Goal: Task Accomplishment & Management: Use online tool/utility

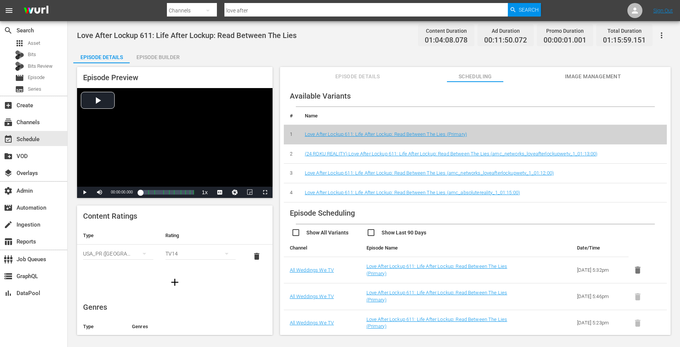
click at [253, 11] on input "love after" at bounding box center [367, 11] width 284 height 18
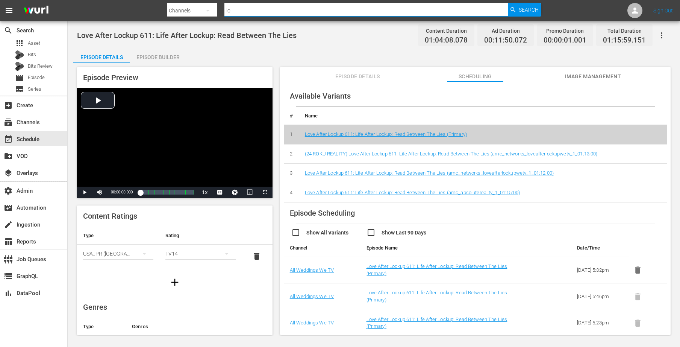
type input "l"
type input "MSG"
click at [30, 123] on div "subscriptions Channels" at bounding box center [21, 121] width 42 height 7
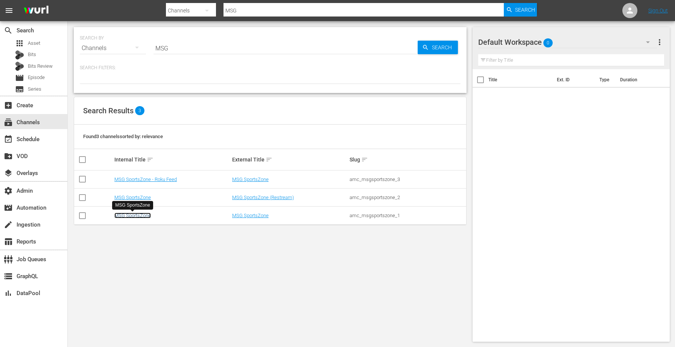
click at [137, 215] on link "MSG SportsZone" at bounding box center [132, 216] width 36 height 6
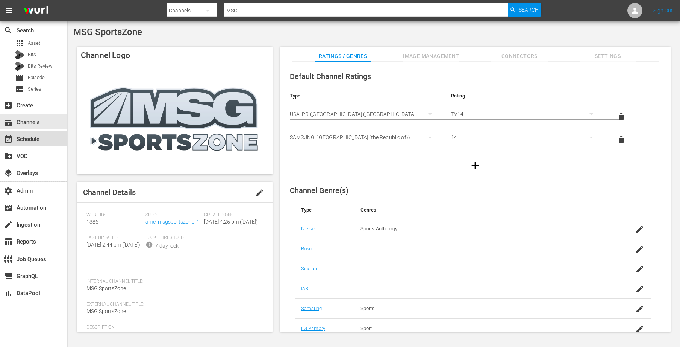
click at [35, 138] on div "event_available Schedule" at bounding box center [21, 138] width 42 height 7
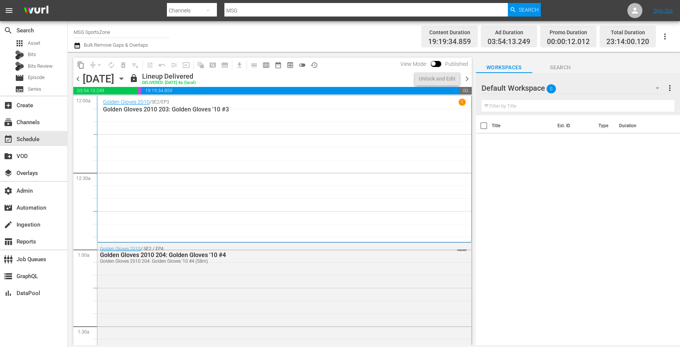
click at [126, 77] on icon "button" at bounding box center [121, 78] width 8 height 8
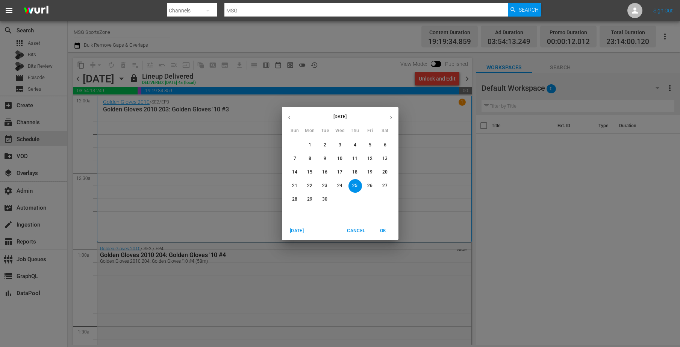
click at [288, 116] on icon "button" at bounding box center [290, 118] width 6 height 6
click at [388, 120] on button "button" at bounding box center [391, 117] width 15 height 15
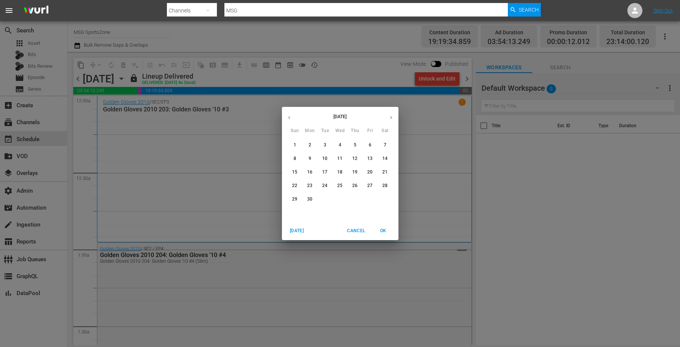
click at [390, 115] on icon "button" at bounding box center [392, 118] width 6 height 6
click at [383, 185] on p "26" at bounding box center [385, 185] width 5 height 6
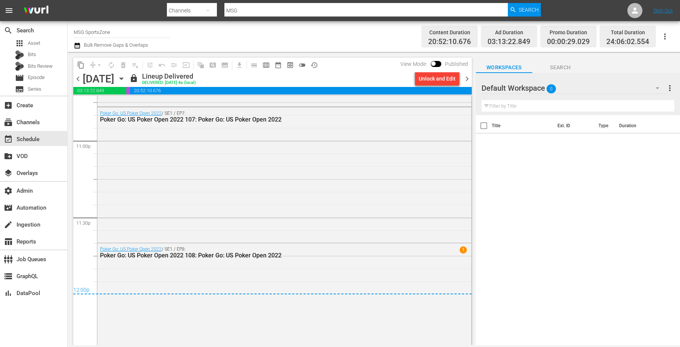
scroll to position [3519, 0]
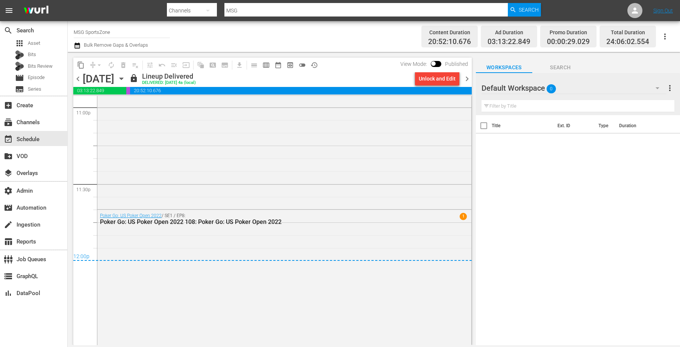
click at [126, 76] on icon "button" at bounding box center [121, 78] width 8 height 8
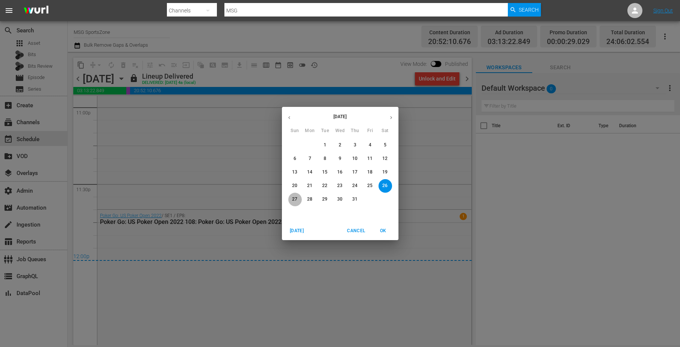
click at [290, 196] on span "27" at bounding box center [296, 199] width 14 height 6
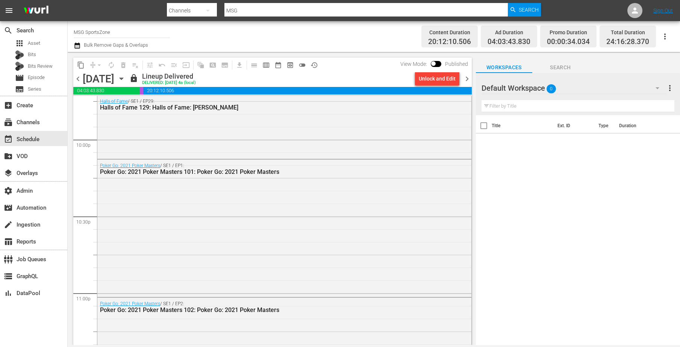
scroll to position [3561, 0]
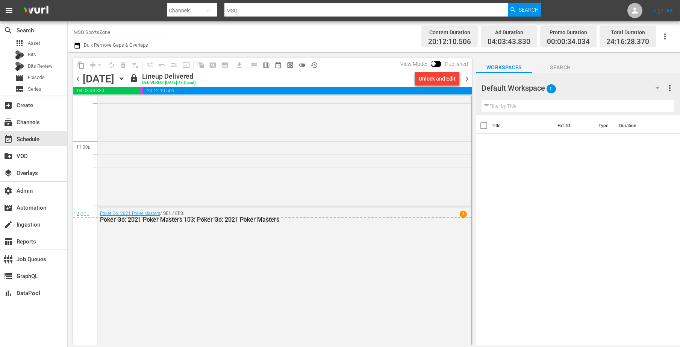
click at [126, 78] on icon "button" at bounding box center [121, 78] width 8 height 8
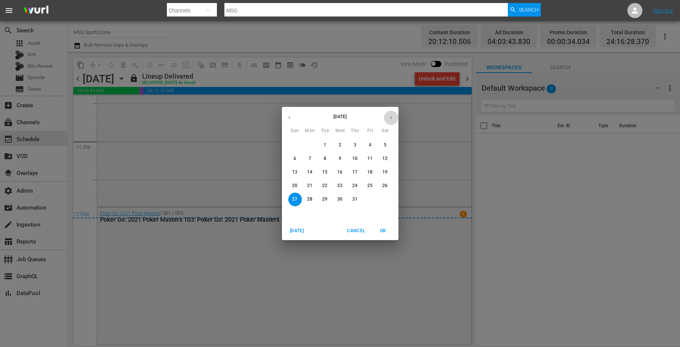
click at [391, 114] on button "button" at bounding box center [391, 117] width 15 height 15
click at [383, 147] on span "2" at bounding box center [386, 145] width 14 height 6
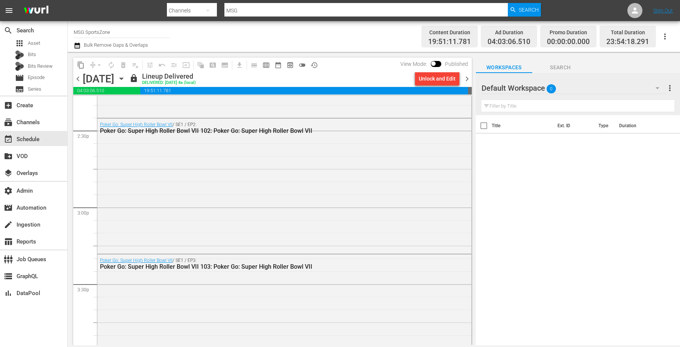
scroll to position [2169, 0]
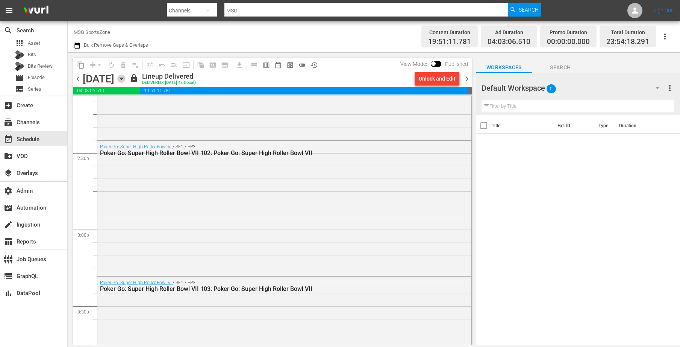
click at [126, 77] on icon "button" at bounding box center [121, 78] width 8 height 8
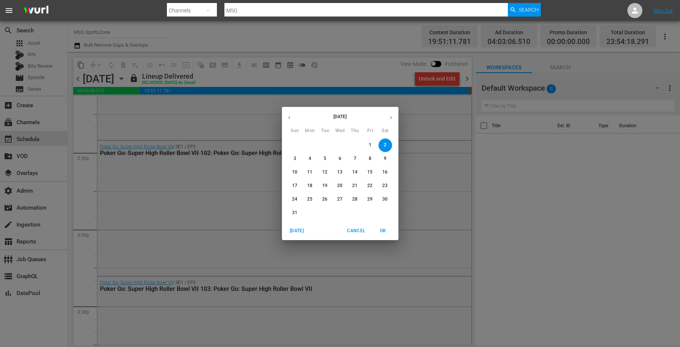
click at [296, 158] on p "3" at bounding box center [295, 158] width 3 height 6
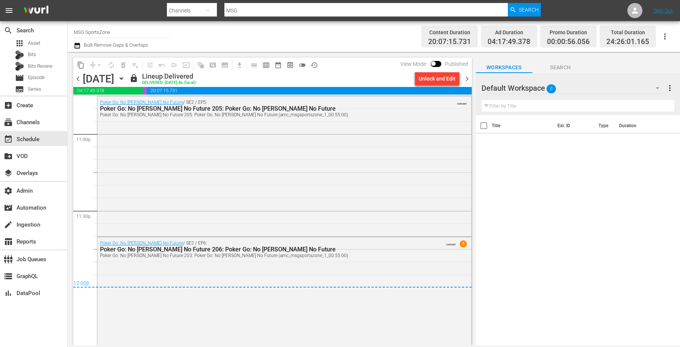
scroll to position [3524, 0]
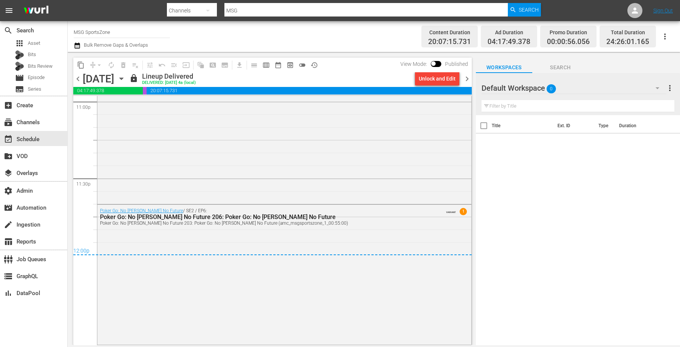
click at [126, 78] on icon "button" at bounding box center [121, 78] width 8 height 8
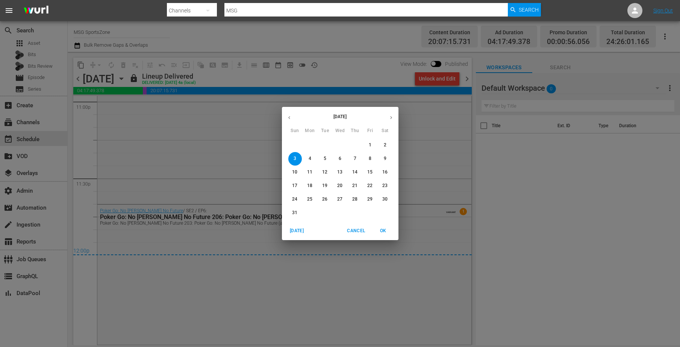
click at [382, 175] on span "16" at bounding box center [386, 172] width 14 height 6
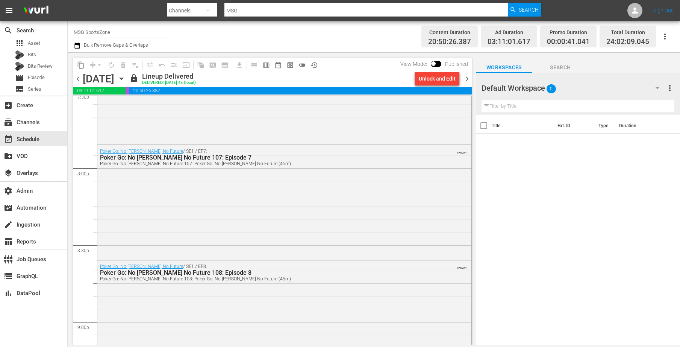
scroll to position [3450, 0]
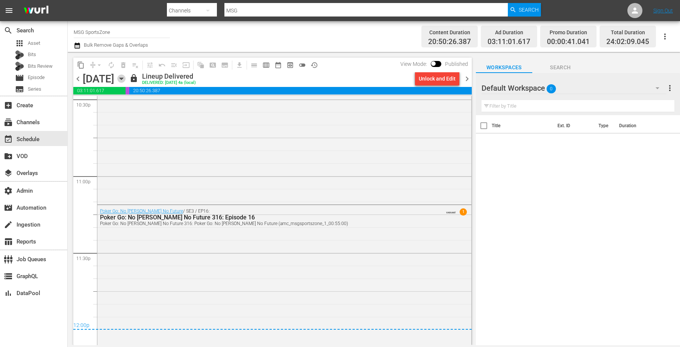
click at [123, 78] on icon "button" at bounding box center [121, 79] width 3 height 2
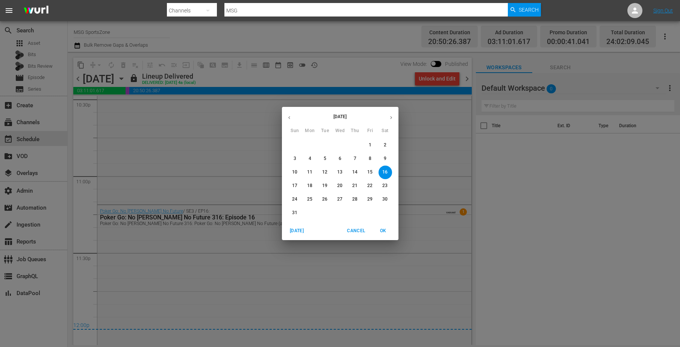
click at [295, 185] on p "17" at bounding box center [294, 185] width 5 height 6
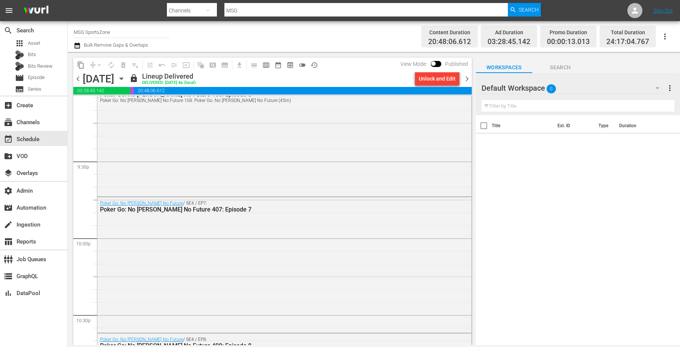
scroll to position [3493, 0]
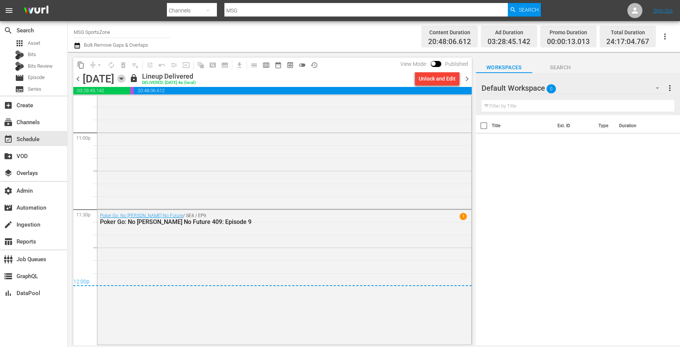
click at [126, 79] on icon "button" at bounding box center [121, 78] width 8 height 8
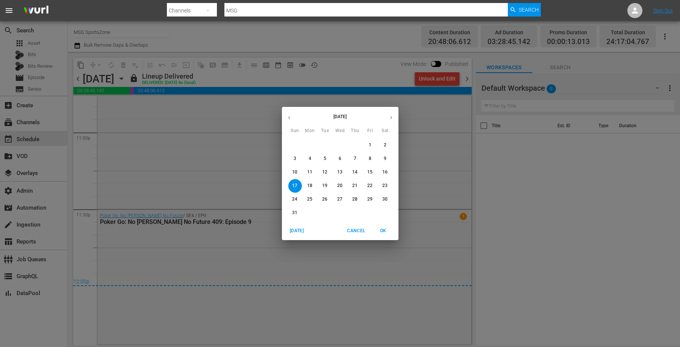
click at [381, 185] on span "23" at bounding box center [386, 185] width 14 height 6
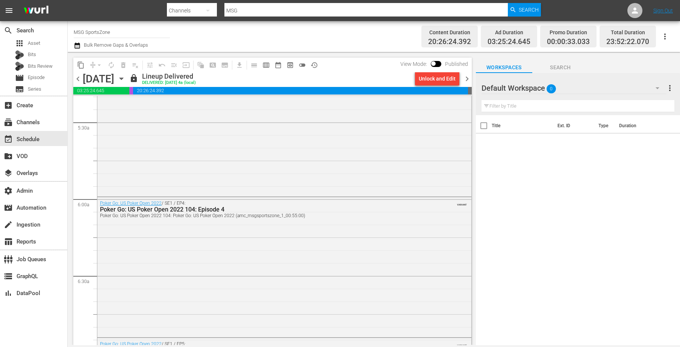
scroll to position [660, 0]
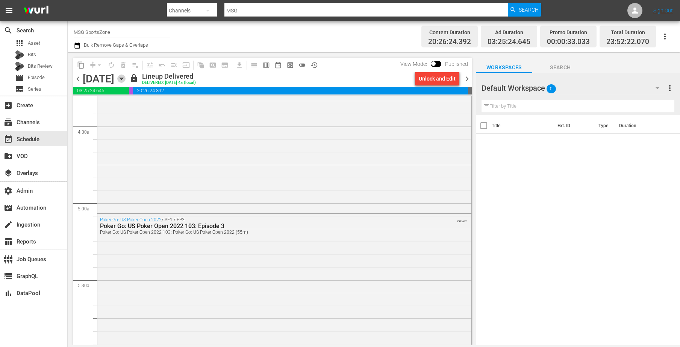
click at [126, 76] on icon "button" at bounding box center [121, 78] width 8 height 8
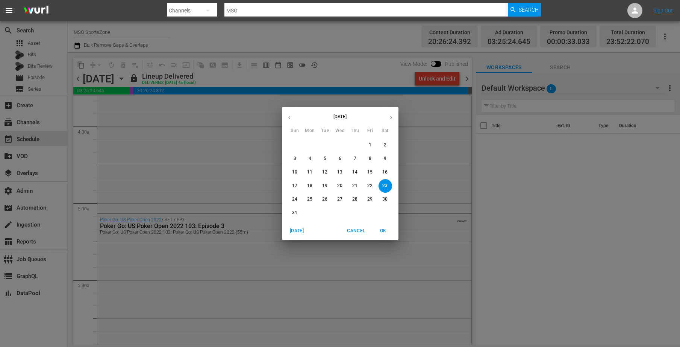
click at [294, 196] on p "24" at bounding box center [294, 199] width 5 height 6
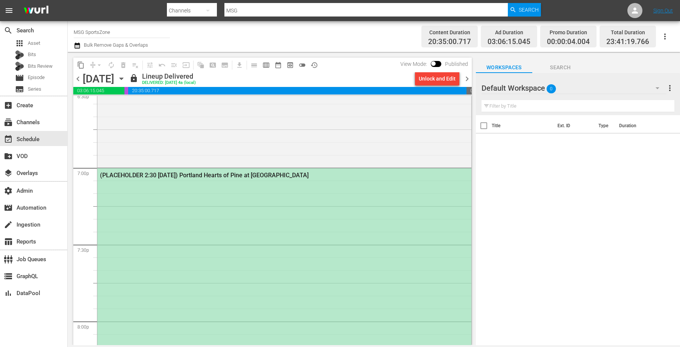
scroll to position [2849, 0]
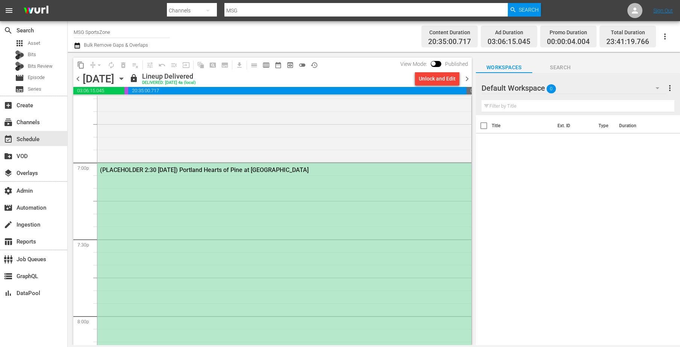
click at [126, 80] on icon "button" at bounding box center [121, 78] width 8 height 8
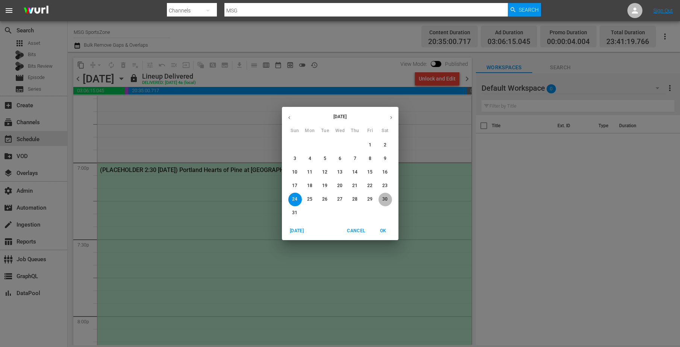
click at [386, 200] on p "30" at bounding box center [385, 199] width 5 height 6
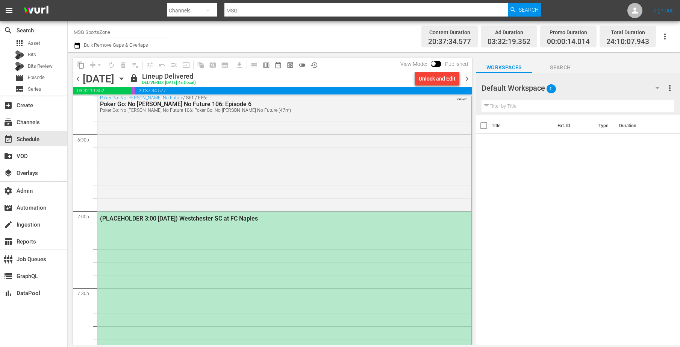
scroll to position [2726, 0]
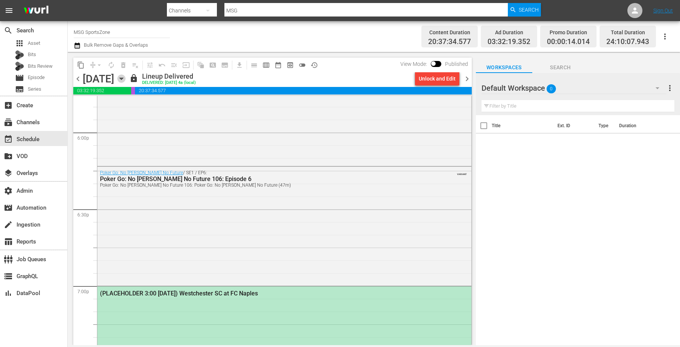
click at [126, 76] on icon "button" at bounding box center [121, 78] width 8 height 8
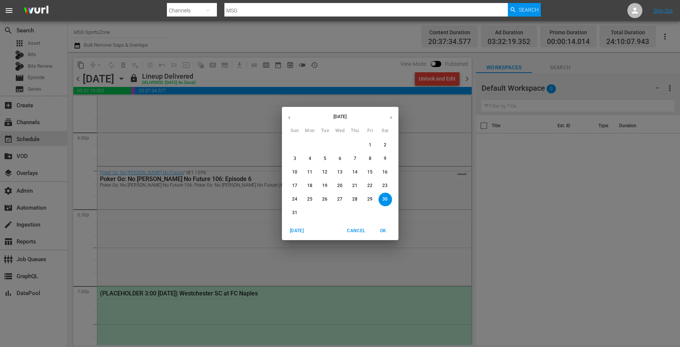
click at [295, 212] on p "31" at bounding box center [294, 213] width 5 height 6
